Goal: Transaction & Acquisition: Purchase product/service

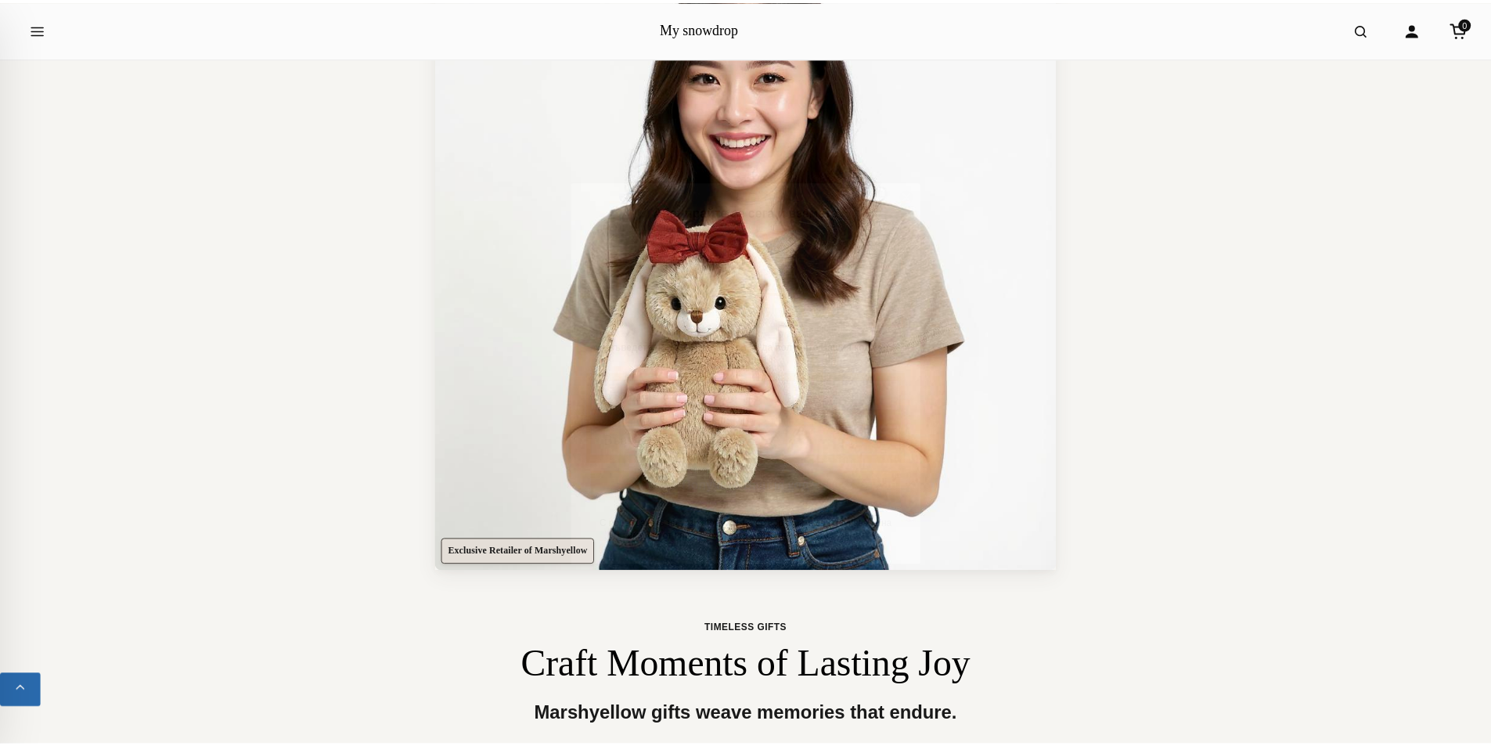
scroll to position [235, 0]
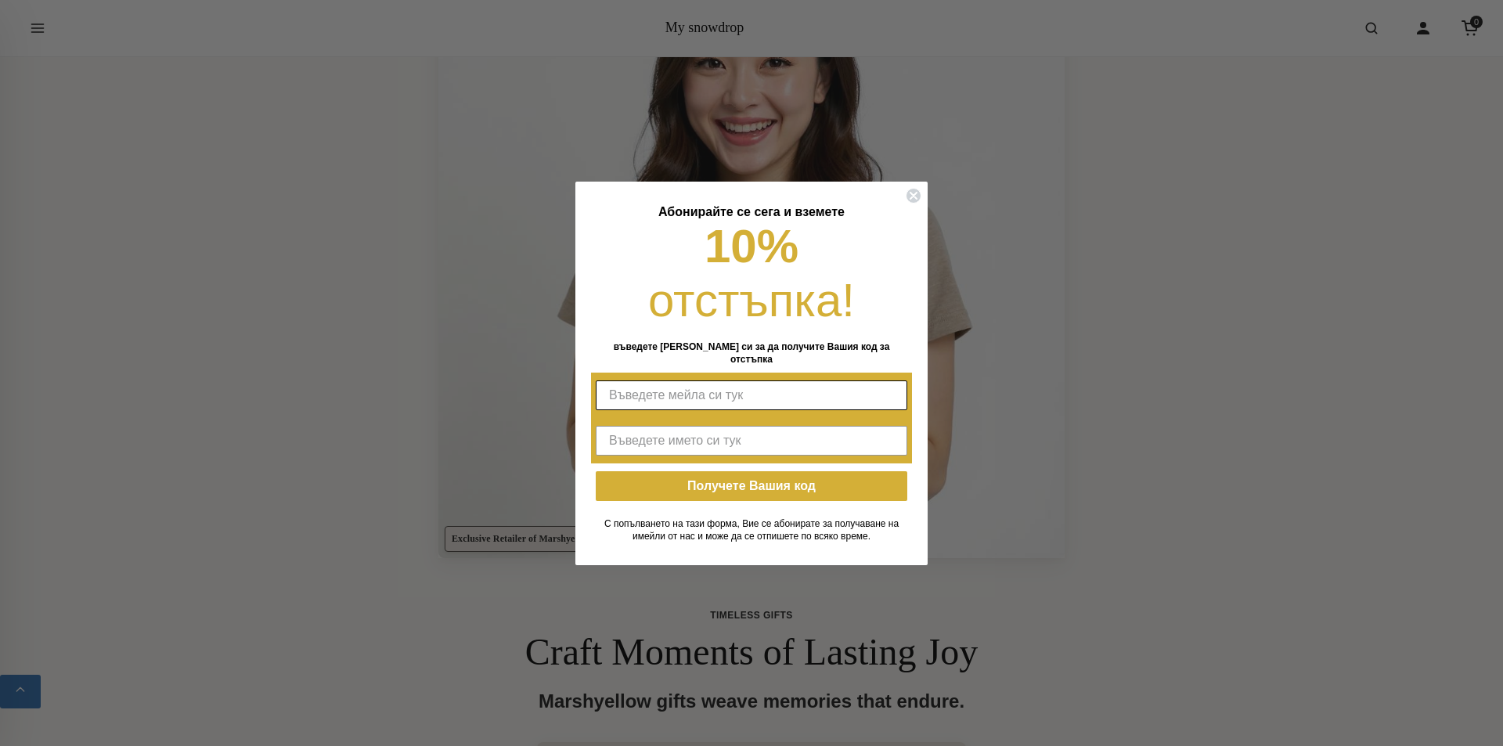
click at [720, 389] on input "Въведете мейла си тук" at bounding box center [752, 395] width 312 height 30
type input "ilieva35@abv.bg"
type input "Адриана"
click at [724, 486] on button "Получете Вашия код" at bounding box center [752, 486] width 312 height 30
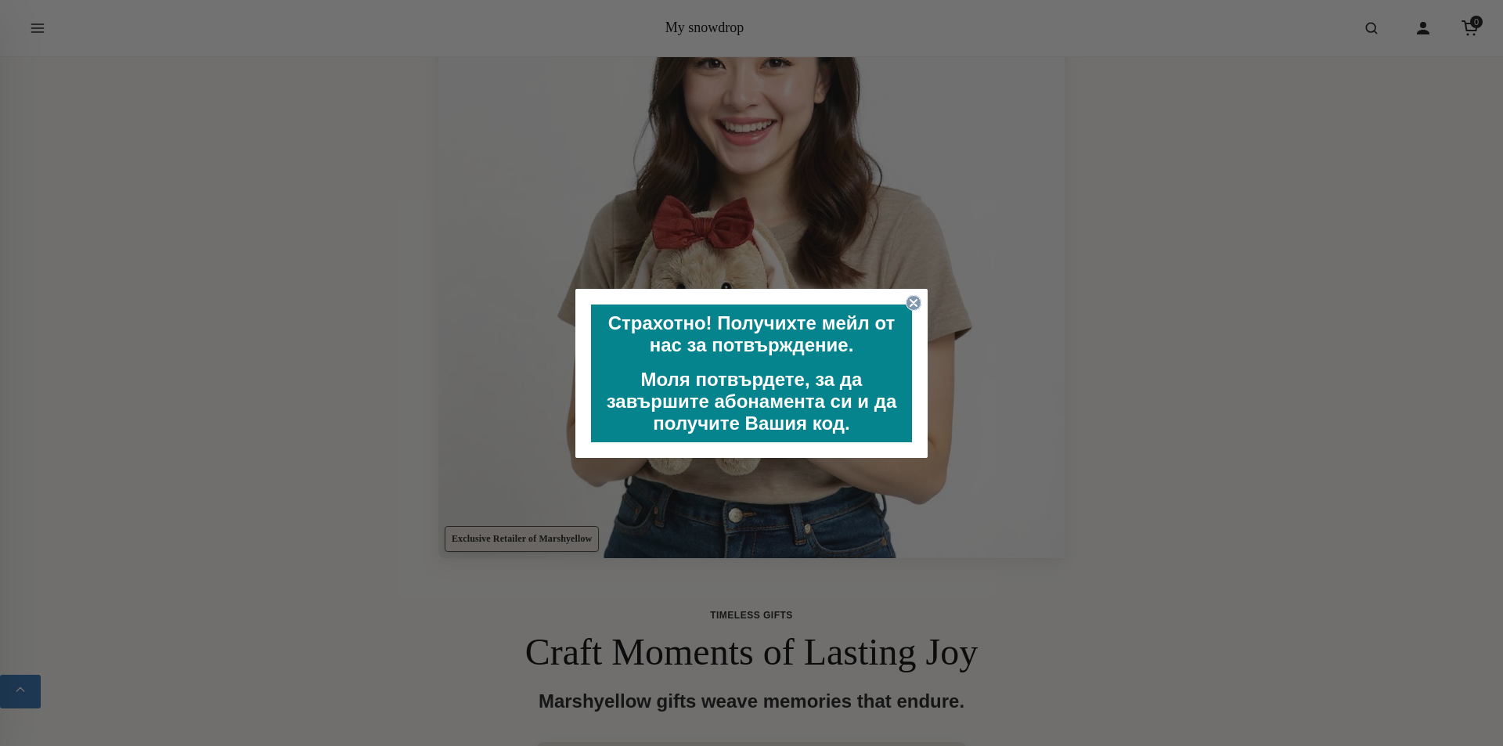
click at [911, 299] on circle "Close dialog" at bounding box center [914, 302] width 15 height 15
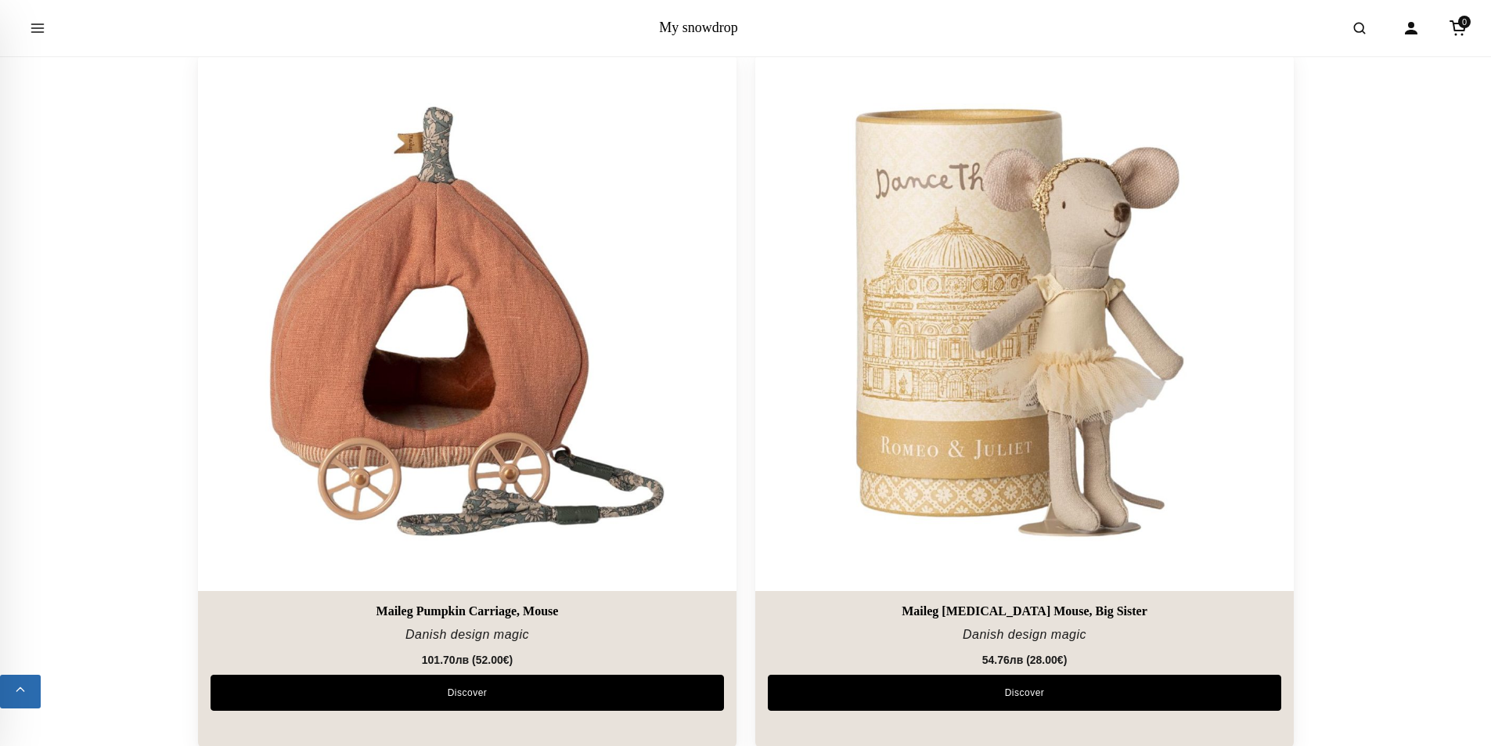
scroll to position [5324, 0]
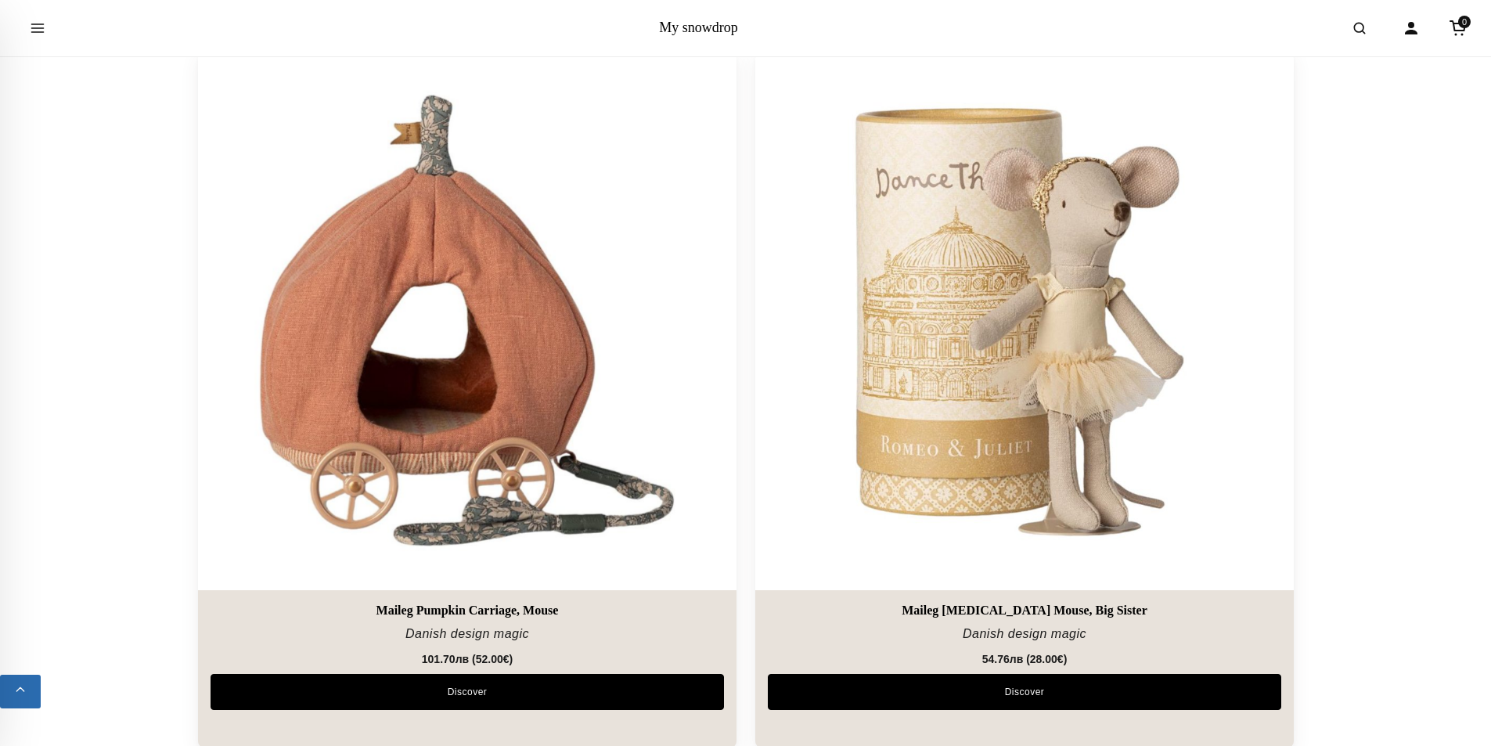
click at [557, 319] on img at bounding box center [466, 320] width 565 height 565
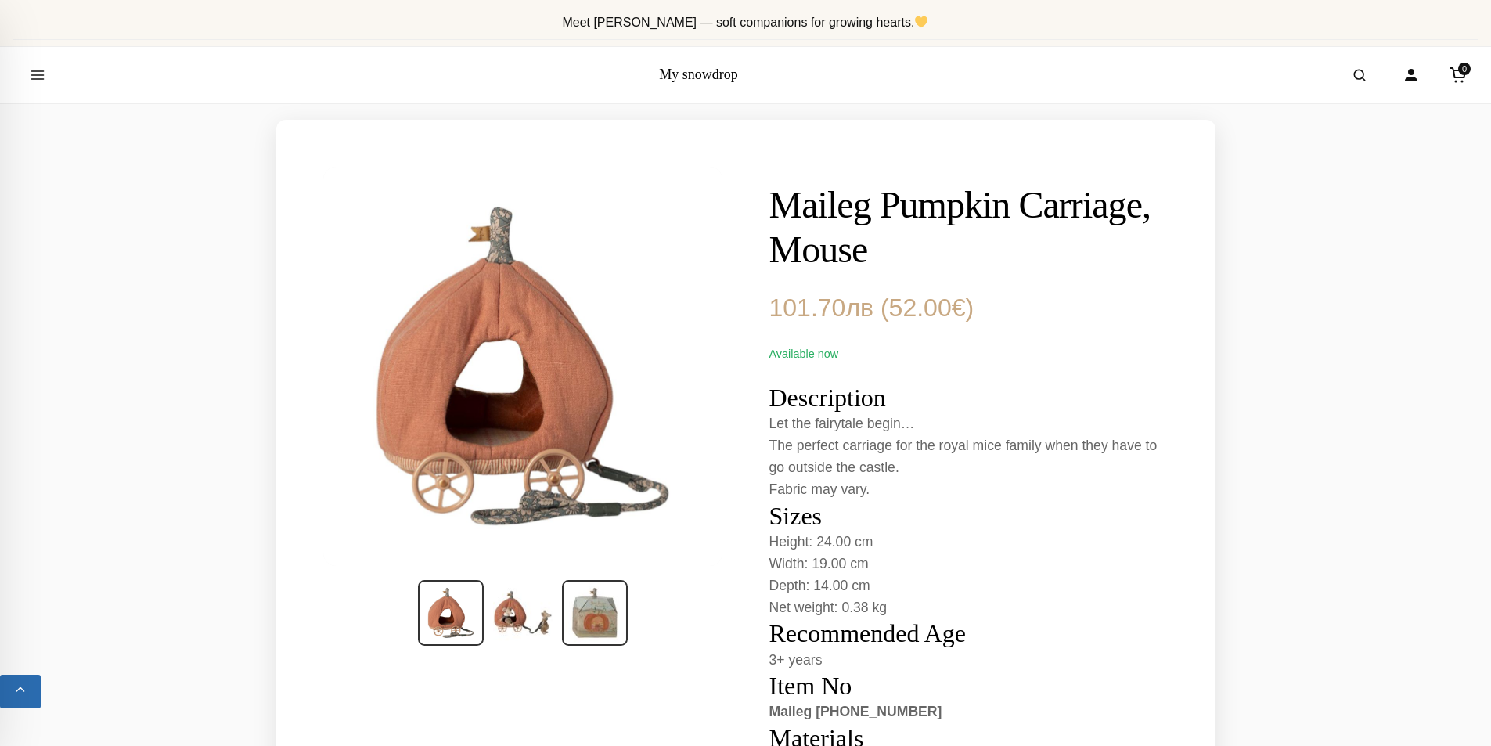
click at [609, 622] on img at bounding box center [595, 613] width 66 height 66
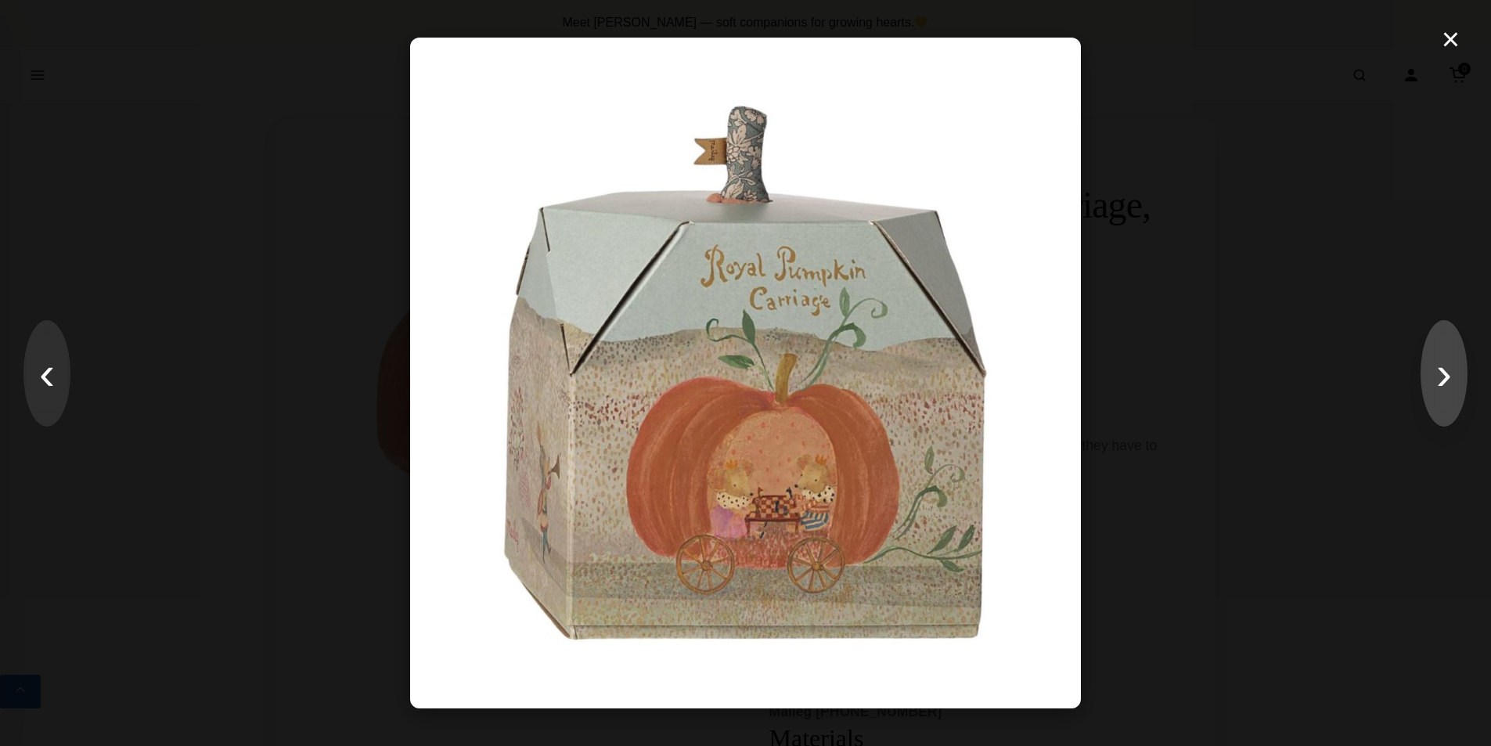
click at [1441, 378] on button "›" at bounding box center [1444, 373] width 47 height 106
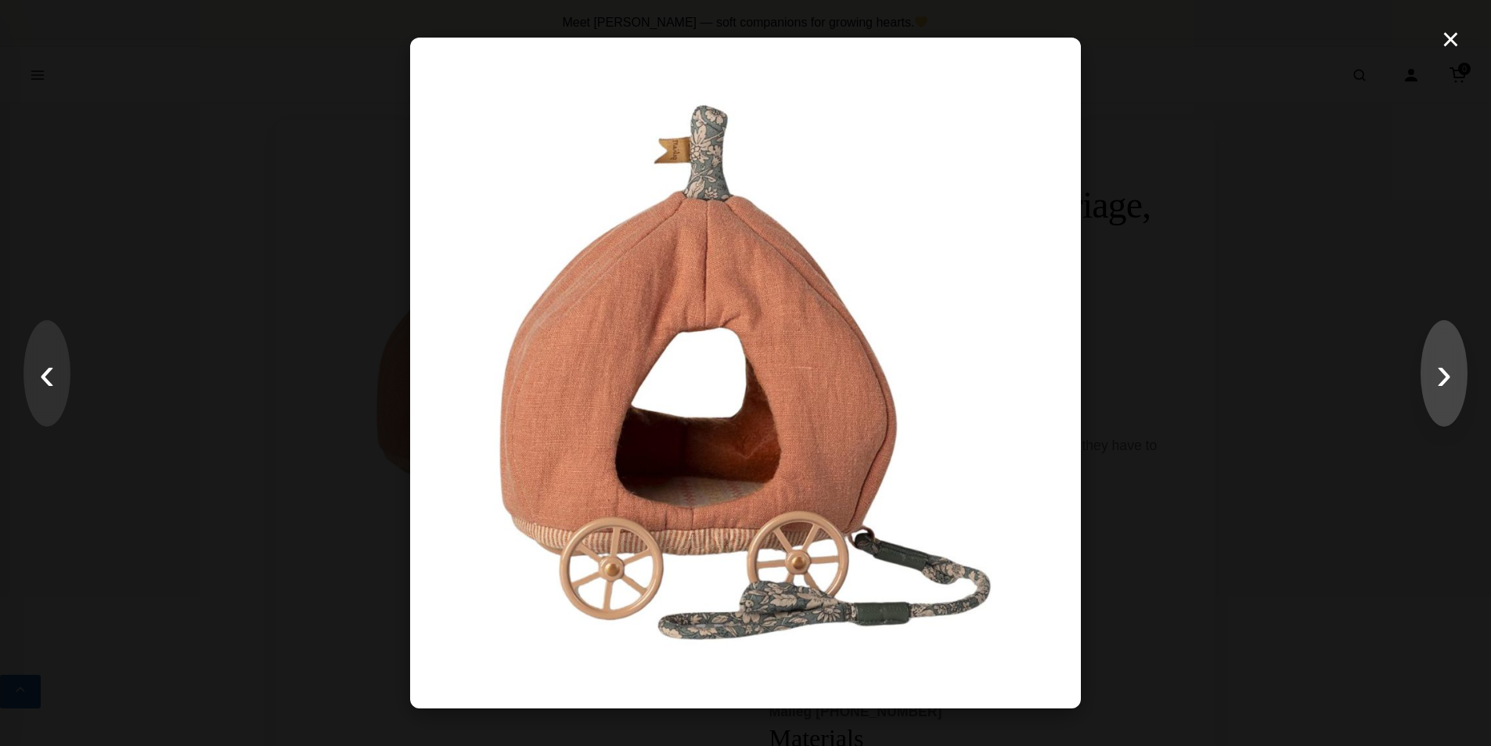
click at [1441, 378] on button "›" at bounding box center [1444, 373] width 47 height 106
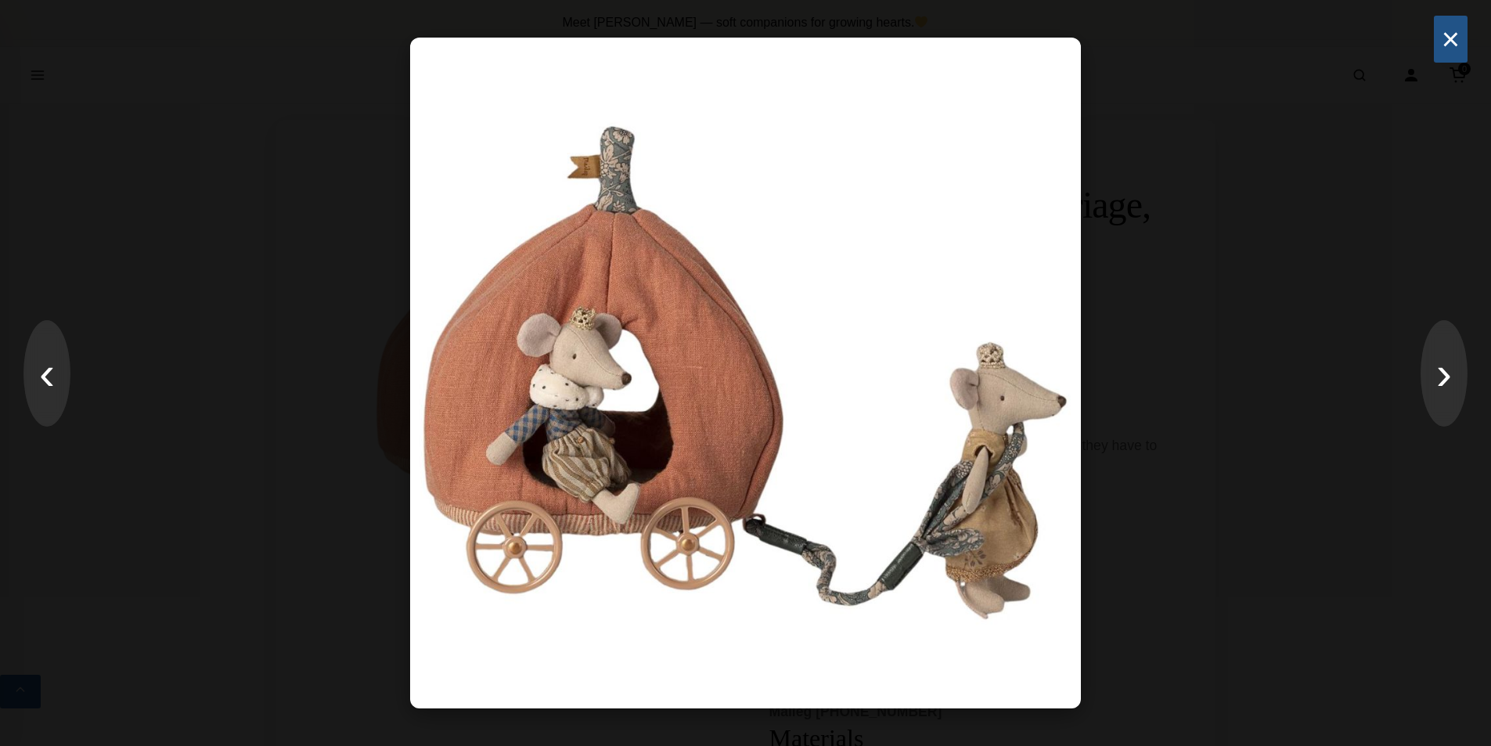
click at [1449, 38] on button "×" at bounding box center [1451, 39] width 34 height 47
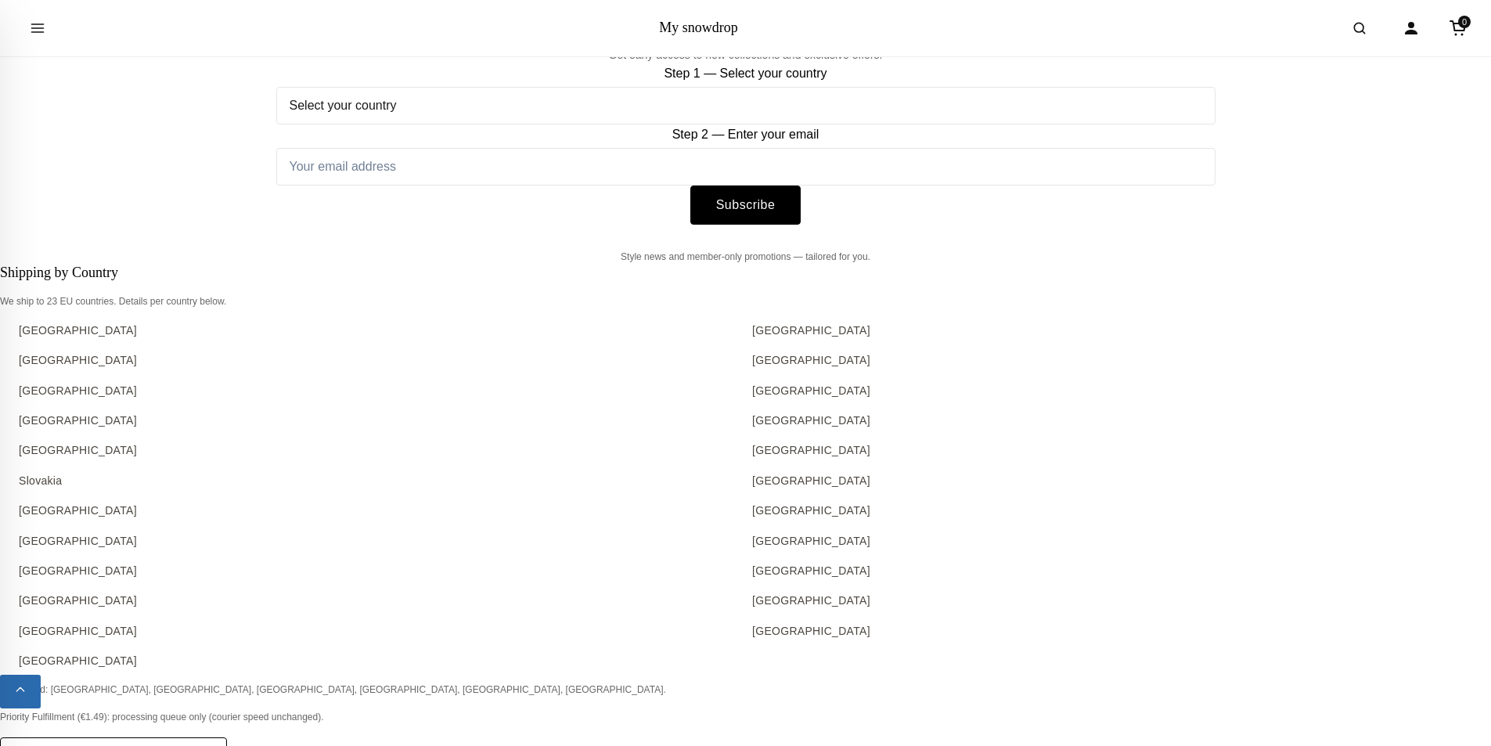
scroll to position [13106, 0]
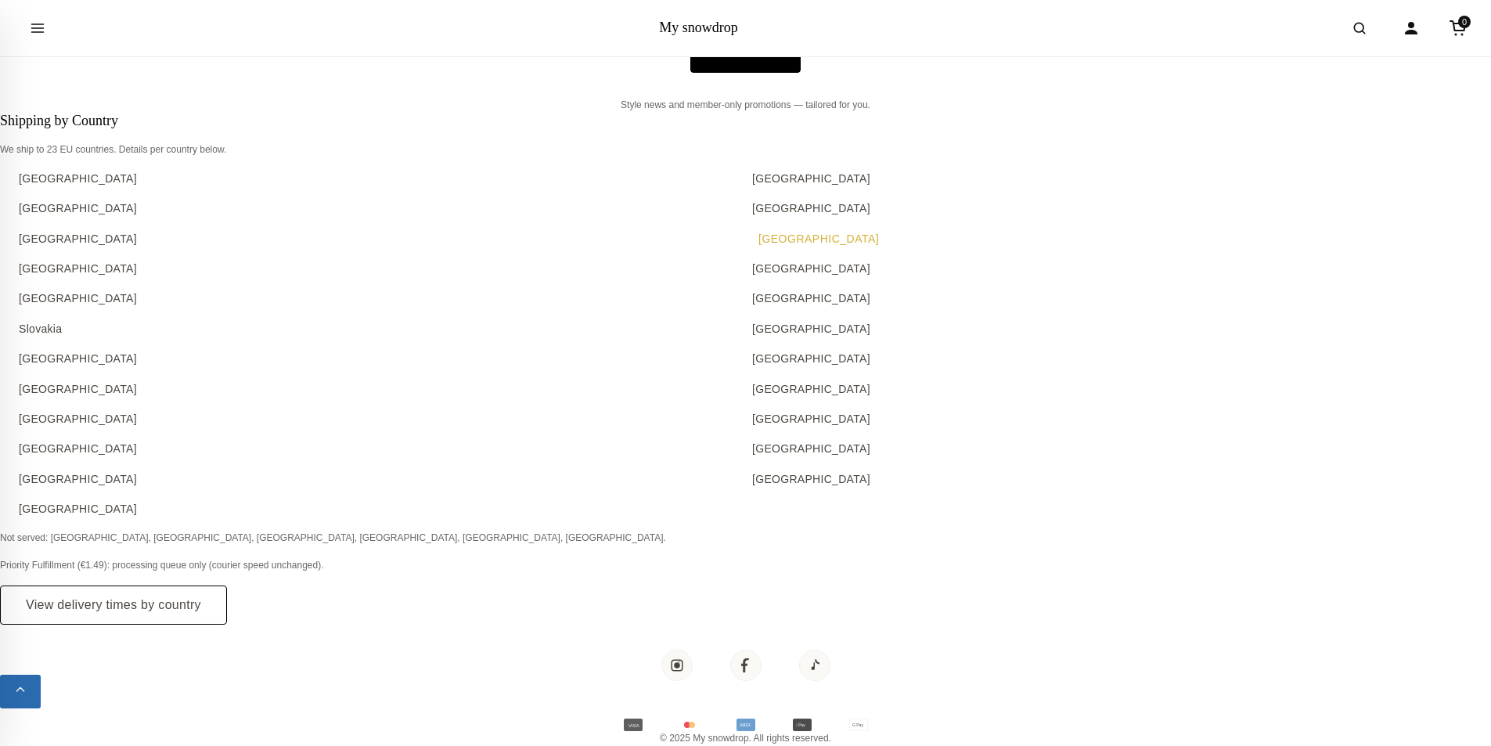
click at [779, 235] on link "[GEOGRAPHIC_DATA]" at bounding box center [1112, 238] width 721 height 17
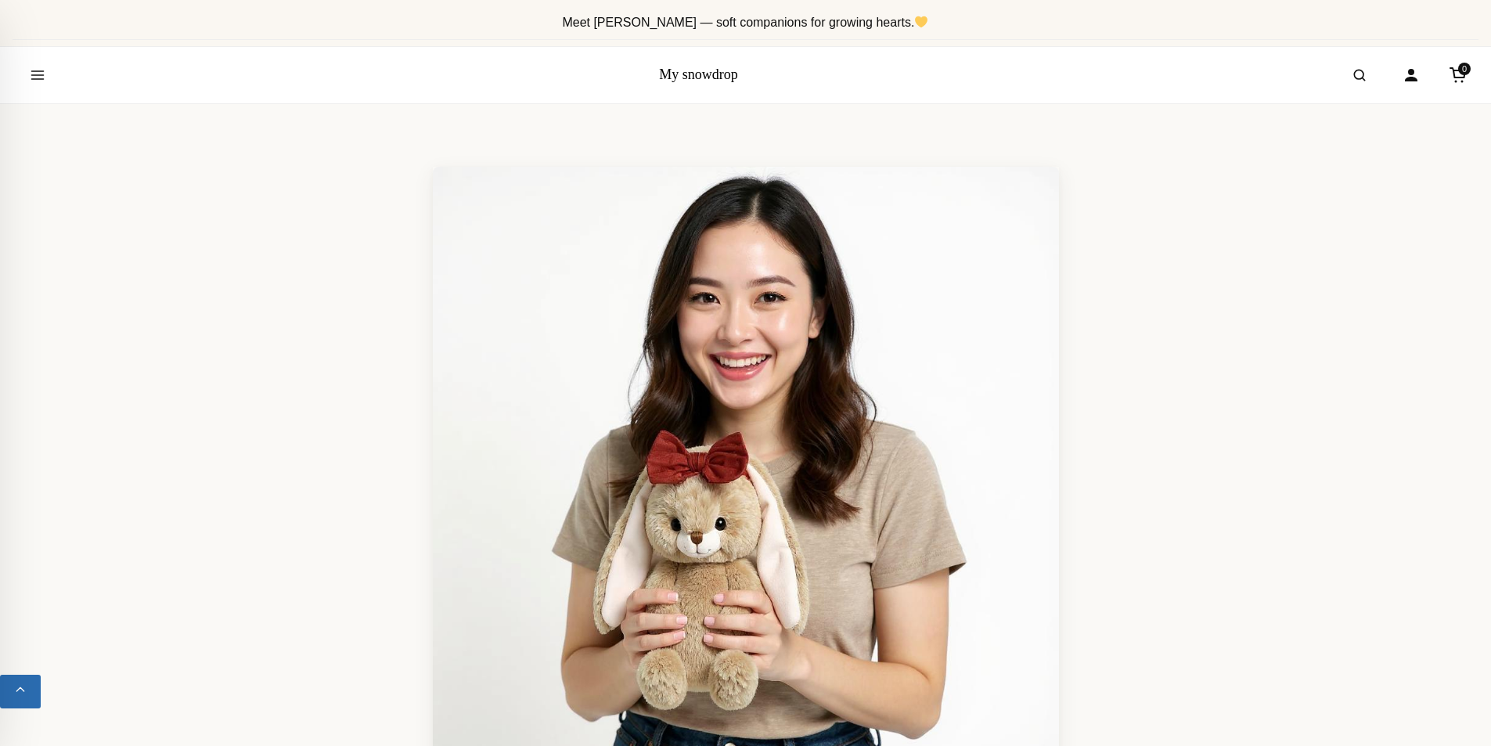
click at [698, 73] on link "My snowdrop" at bounding box center [698, 75] width 79 height 16
click at [33, 74] on icon "Open menu" at bounding box center [38, 75] width 16 height 28
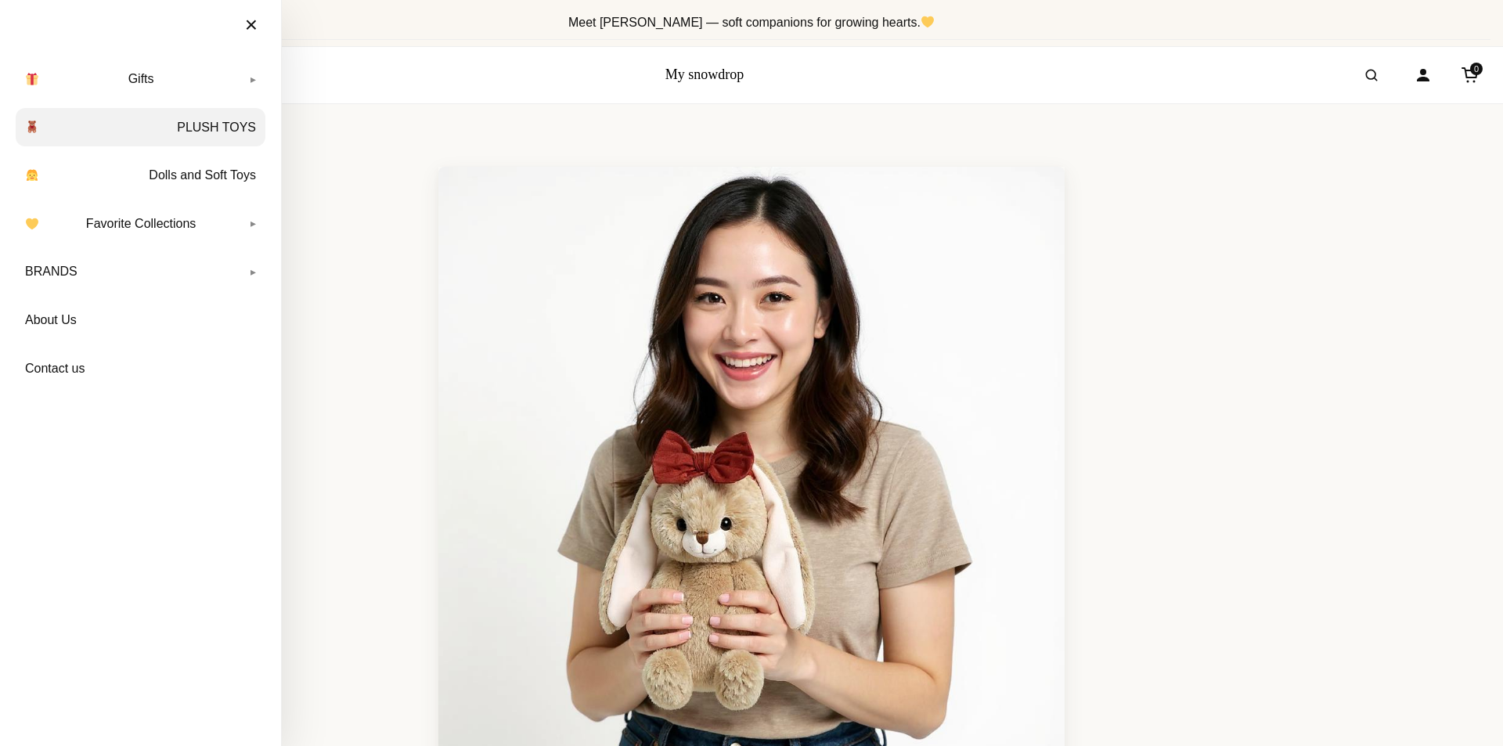
click at [218, 129] on link "PLUSH TOYS" at bounding box center [141, 127] width 250 height 39
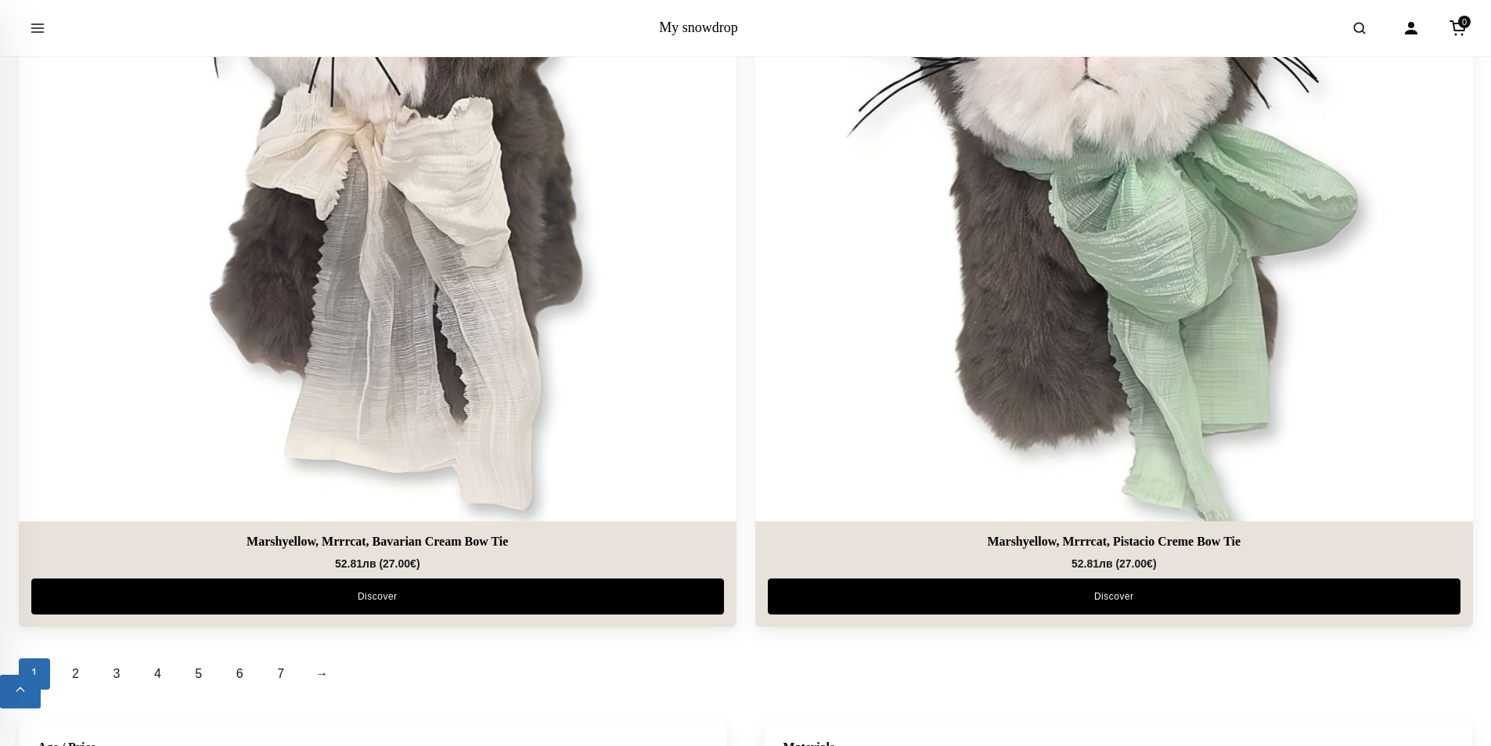
scroll to position [7046, 0]
